Goal: Information Seeking & Learning: Learn about a topic

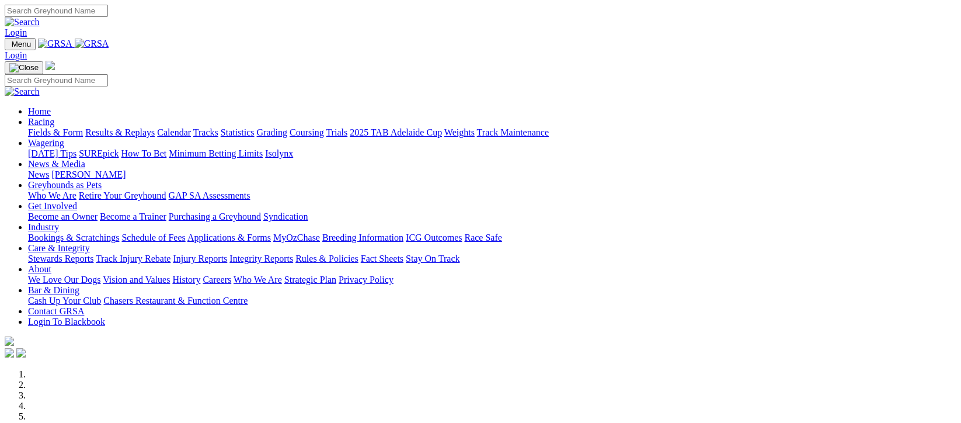
scroll to position [311, 0]
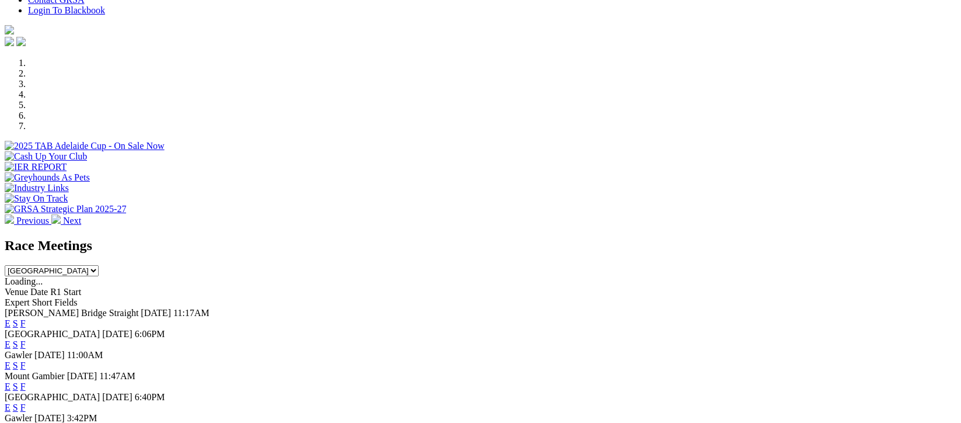
click at [26, 402] on link "F" at bounding box center [22, 407] width 5 height 10
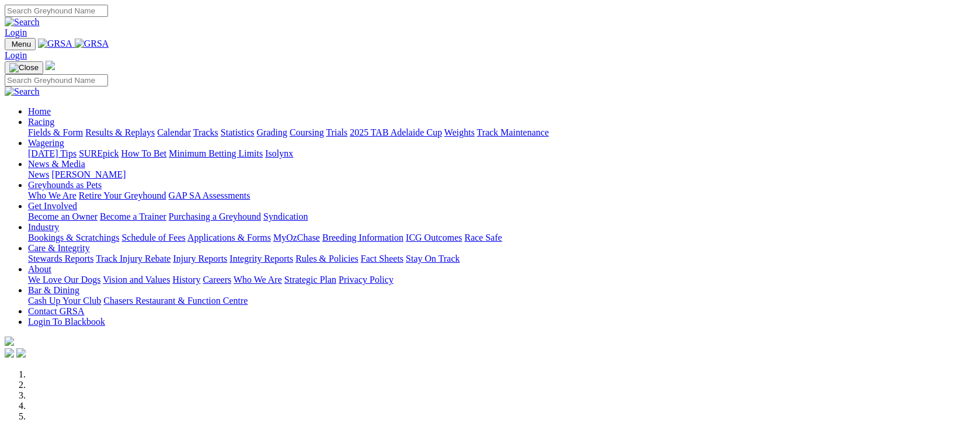
scroll to position [311, 0]
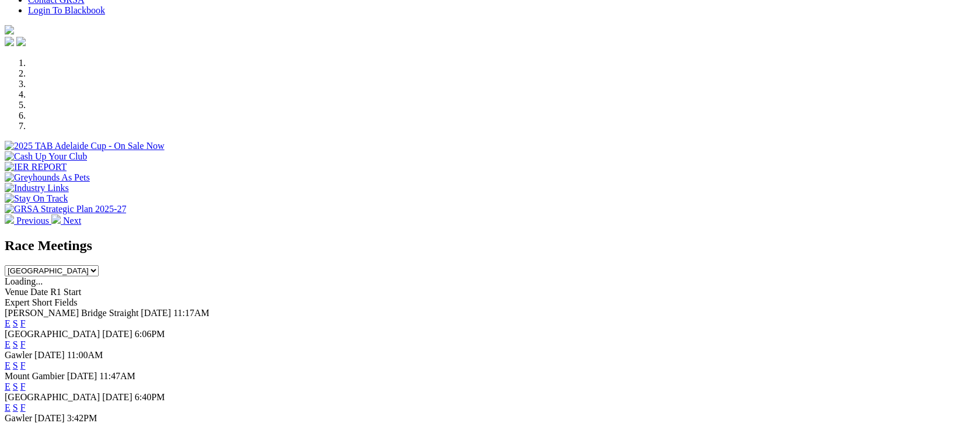
click at [26, 360] on link "F" at bounding box center [22, 365] width 5 height 10
